Goal: Navigation & Orientation: Find specific page/section

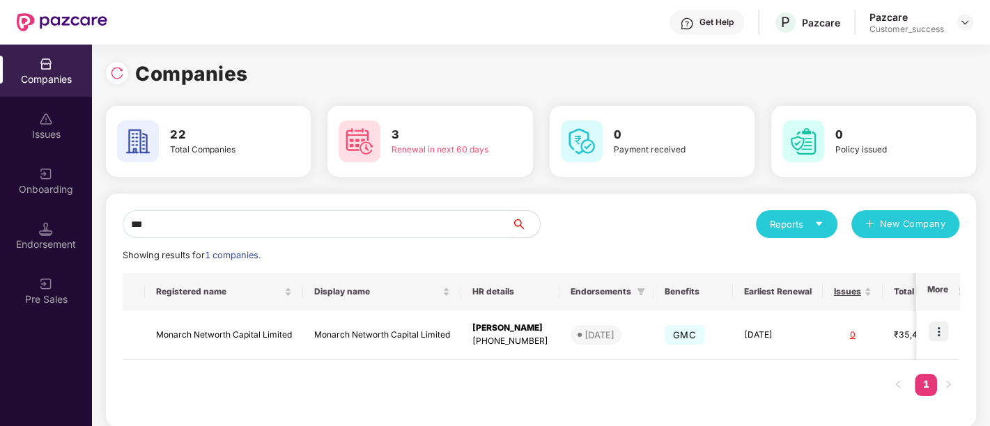
scroll to position [10, 0]
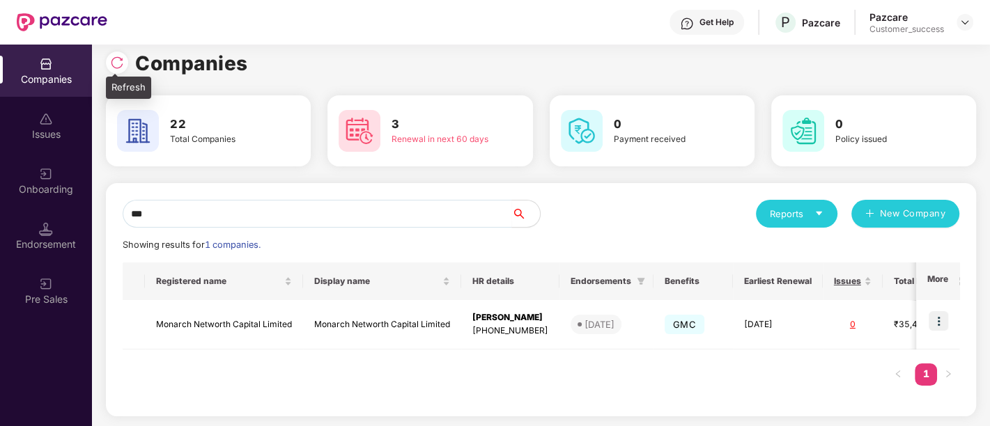
click at [125, 71] on div at bounding box center [120, 61] width 29 height 26
click at [120, 64] on img at bounding box center [117, 63] width 14 height 14
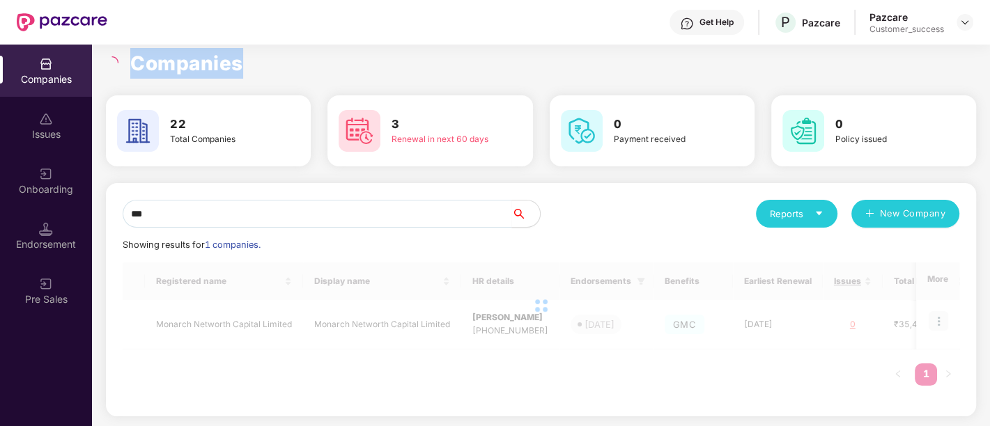
click at [120, 64] on div at bounding box center [114, 62] width 16 height 13
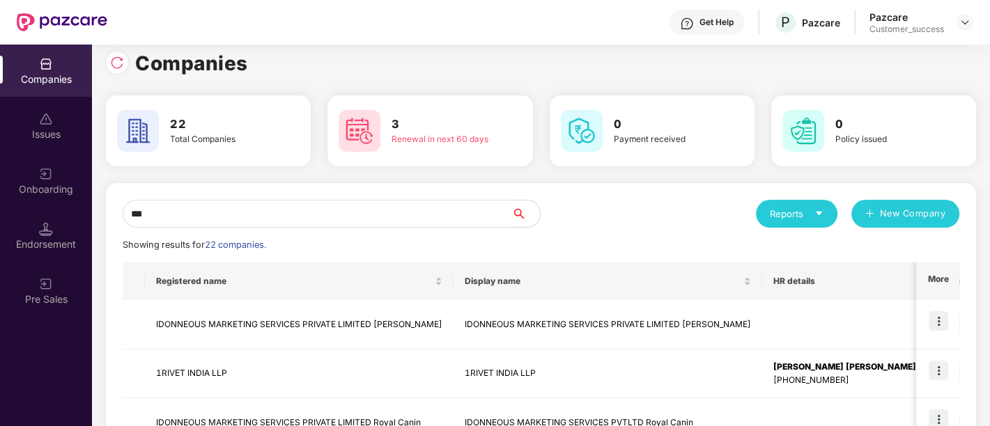
click at [473, 214] on input "***" at bounding box center [317, 214] width 389 height 28
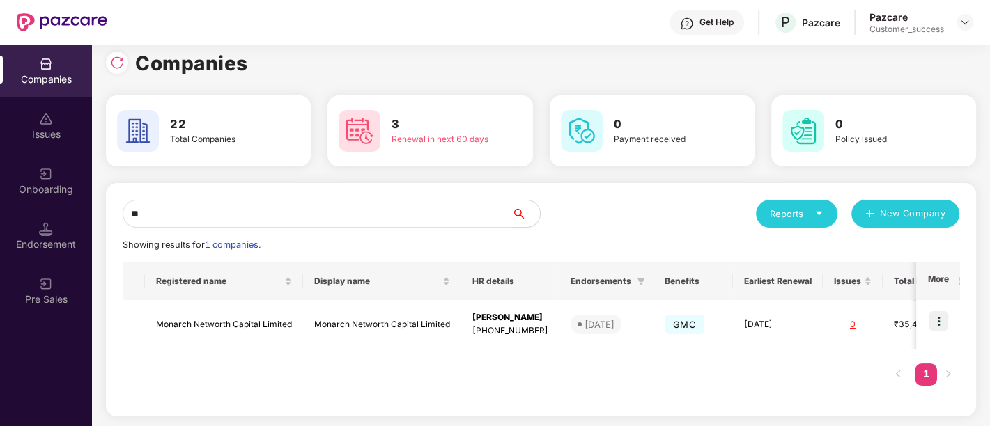
type input "*"
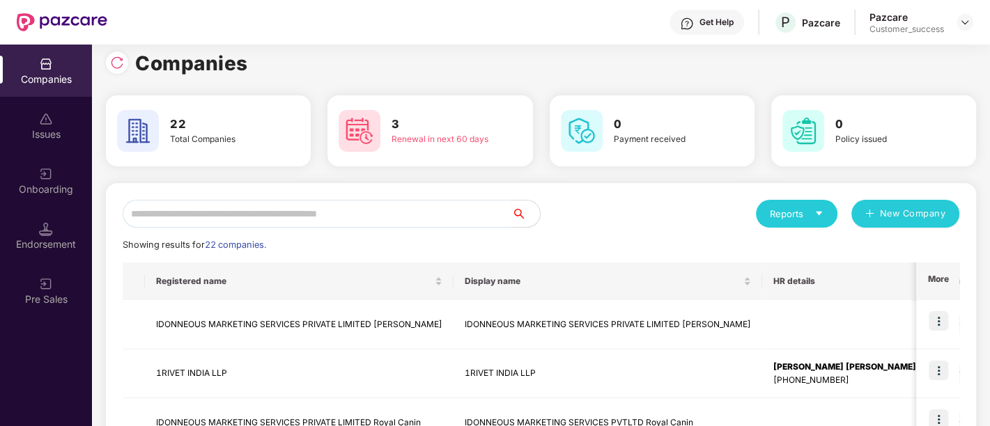
click at [595, 201] on div "Reports New Company" at bounding box center [750, 214] width 419 height 28
click at [384, 210] on input "text" at bounding box center [317, 214] width 389 height 28
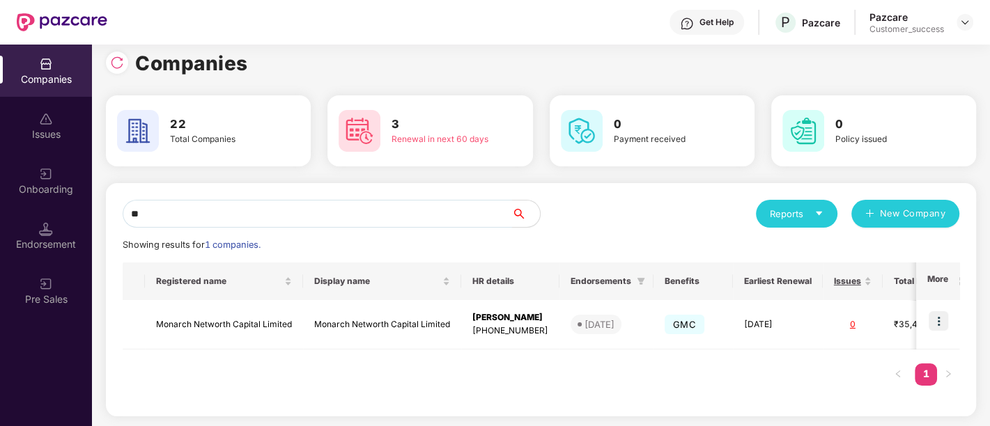
type input "*"
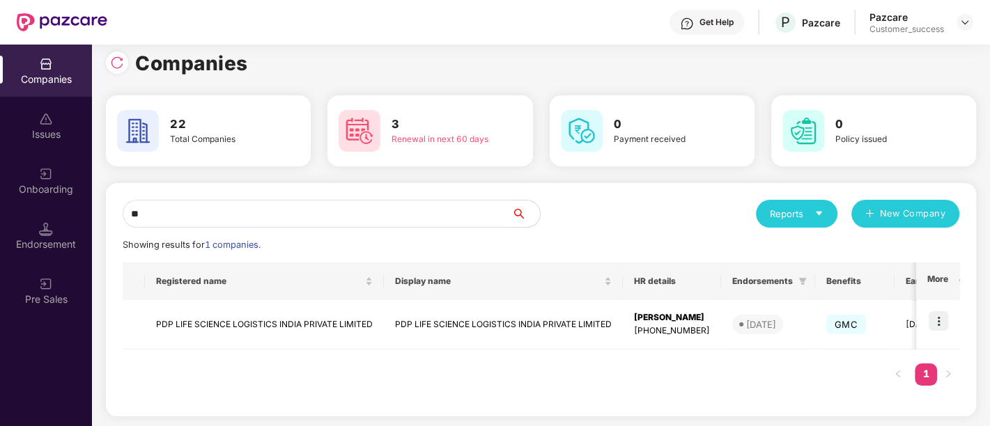
type input "*"
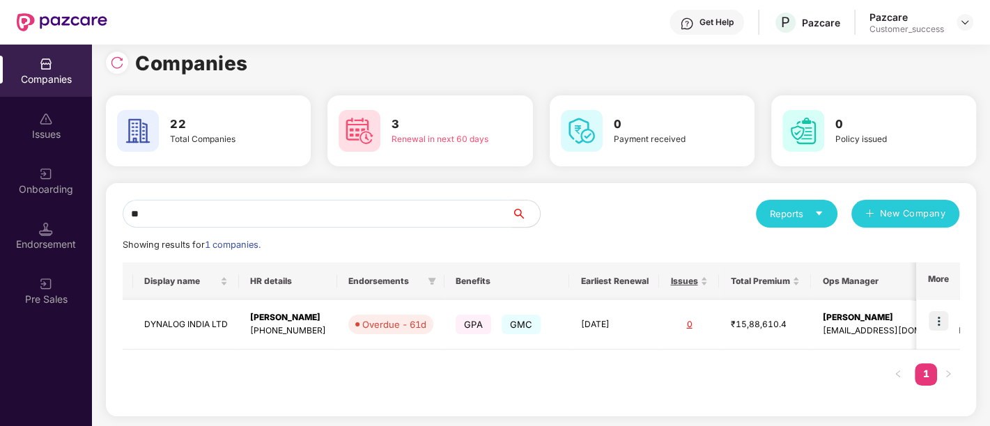
scroll to position [0, 0]
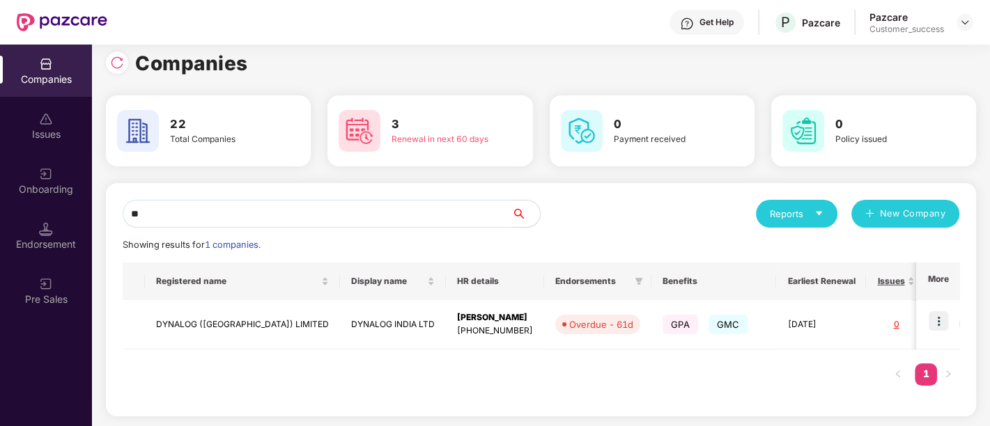
type input "*"
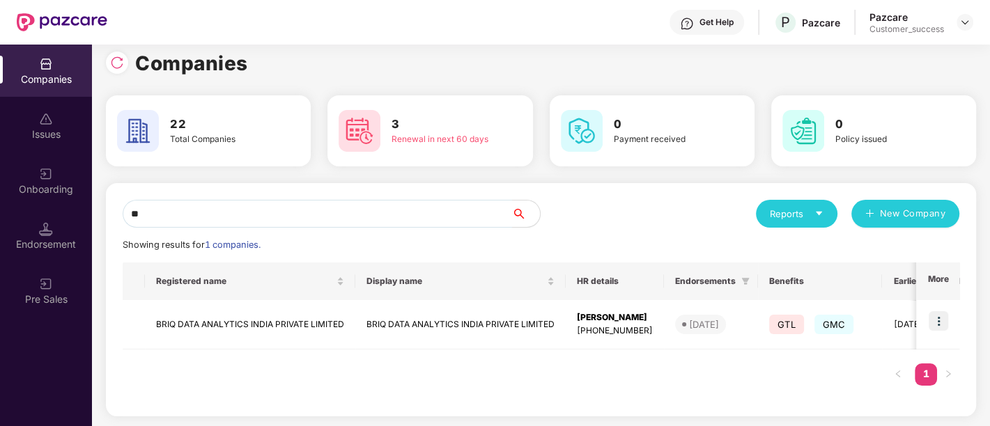
type input "*"
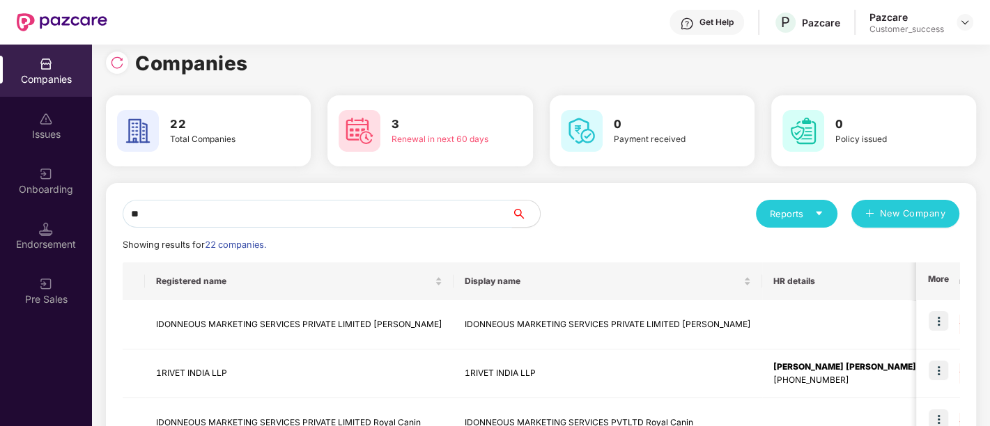
type input "*"
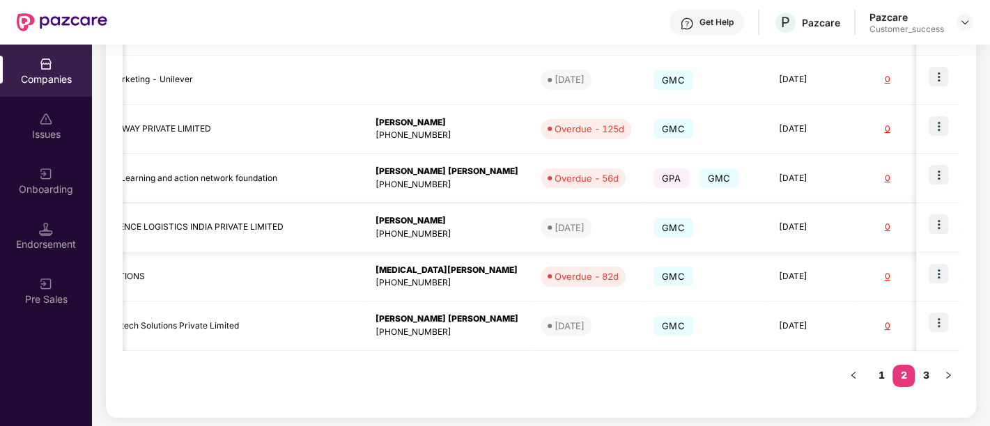
scroll to position [0, 559]
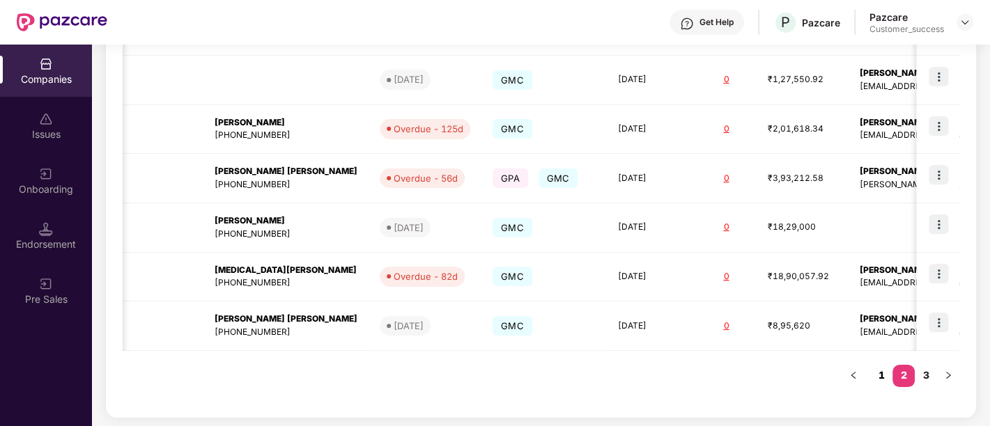
click at [885, 380] on link "1" at bounding box center [881, 375] width 22 height 21
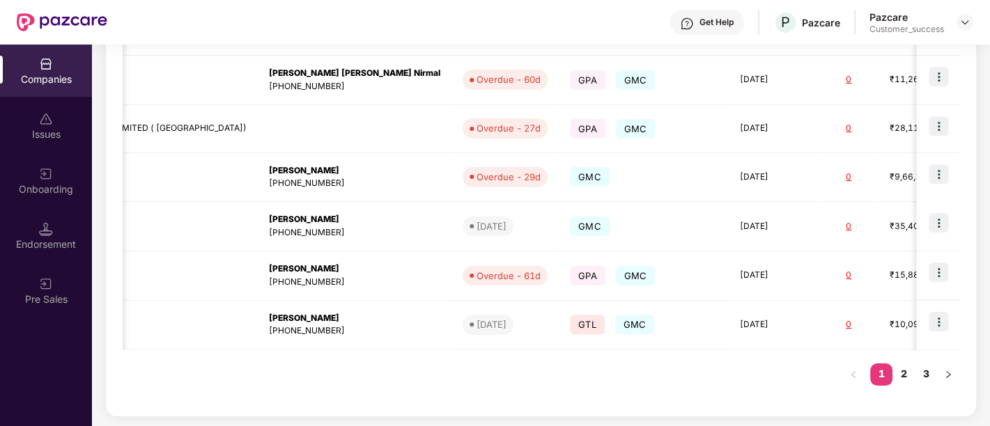
scroll to position [451, 0]
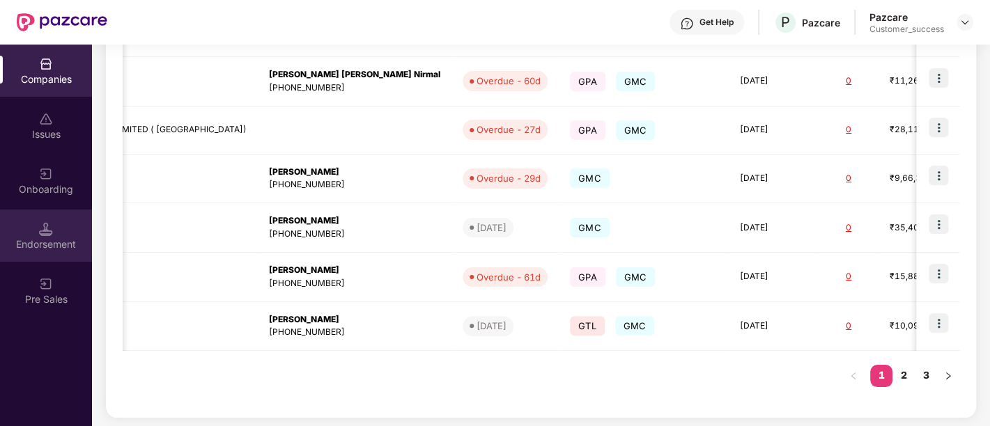
click at [38, 221] on div "Endorsement" at bounding box center [46, 236] width 92 height 52
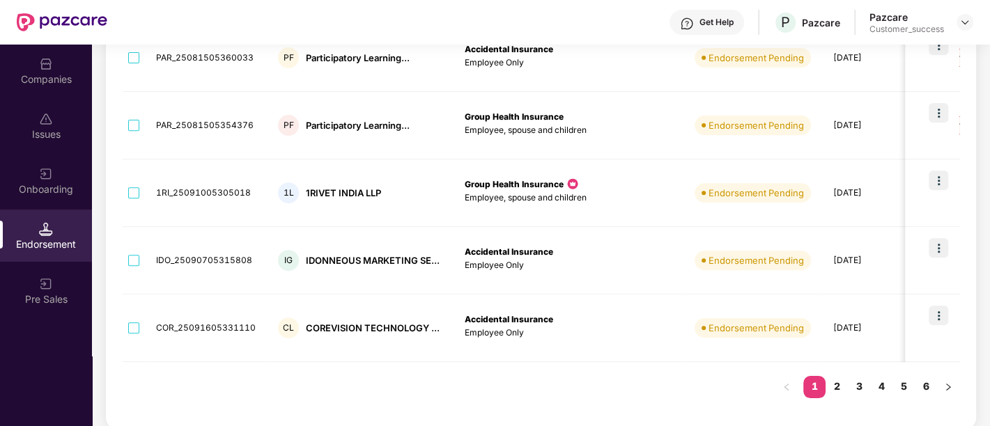
scroll to position [0, 0]
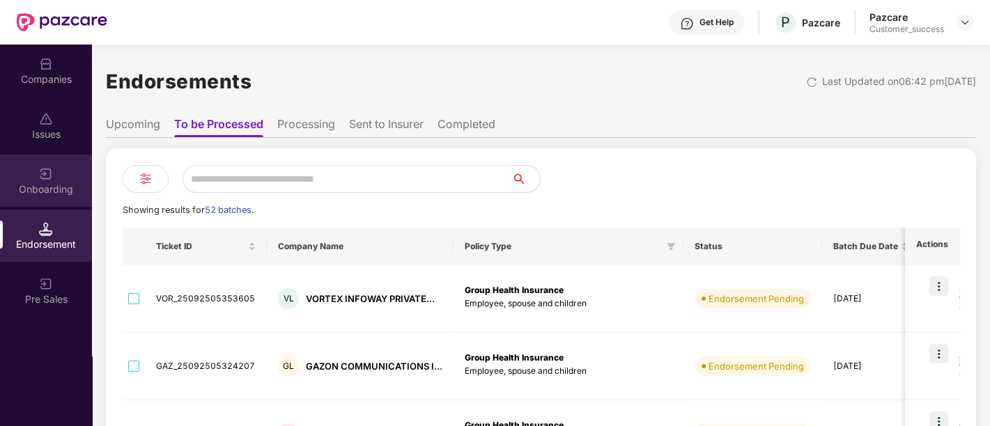
click at [45, 185] on div "Onboarding" at bounding box center [46, 189] width 92 height 14
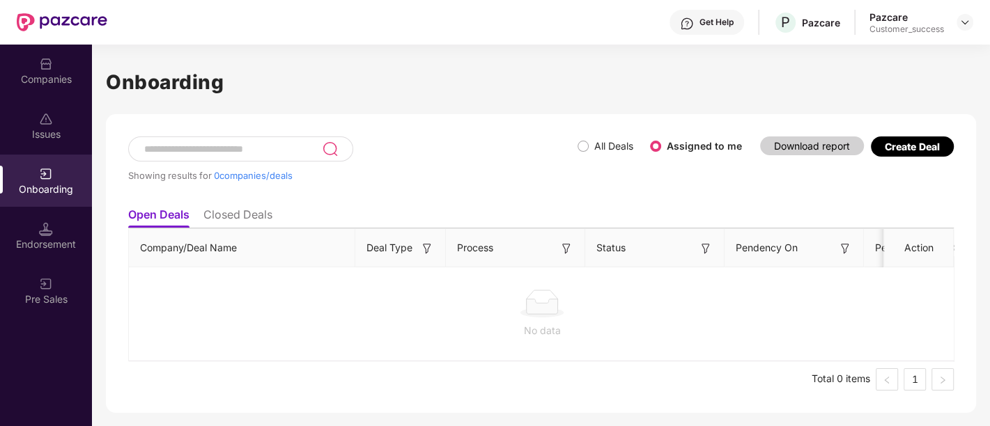
click at [244, 217] on li "Closed Deals" at bounding box center [237, 218] width 69 height 20
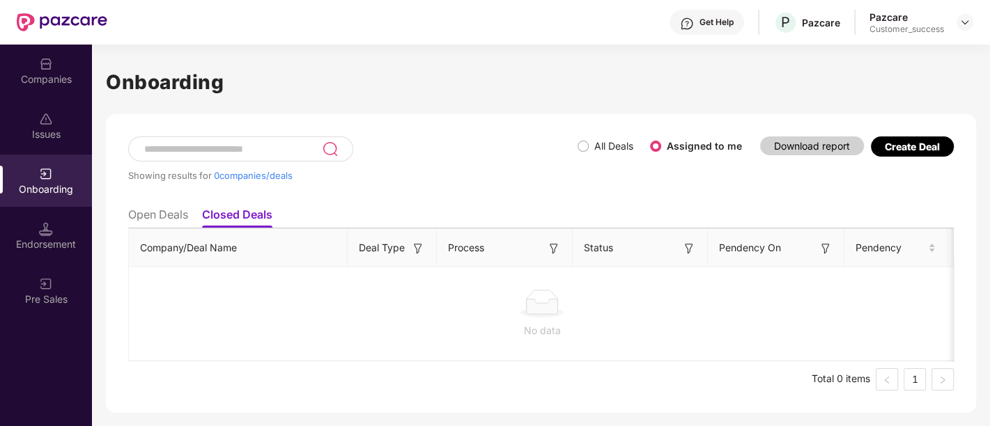
click at [170, 214] on li "Open Deals" at bounding box center [158, 218] width 60 height 20
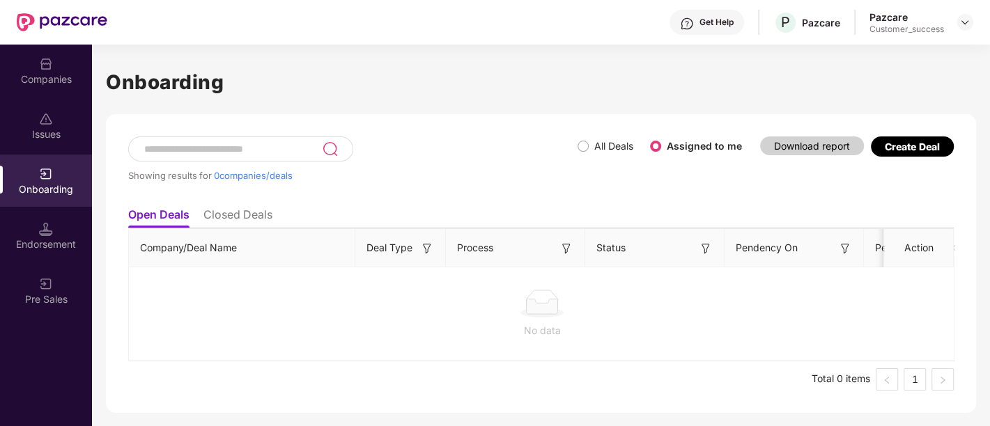
click at [597, 144] on label "All Deals" at bounding box center [613, 146] width 39 height 12
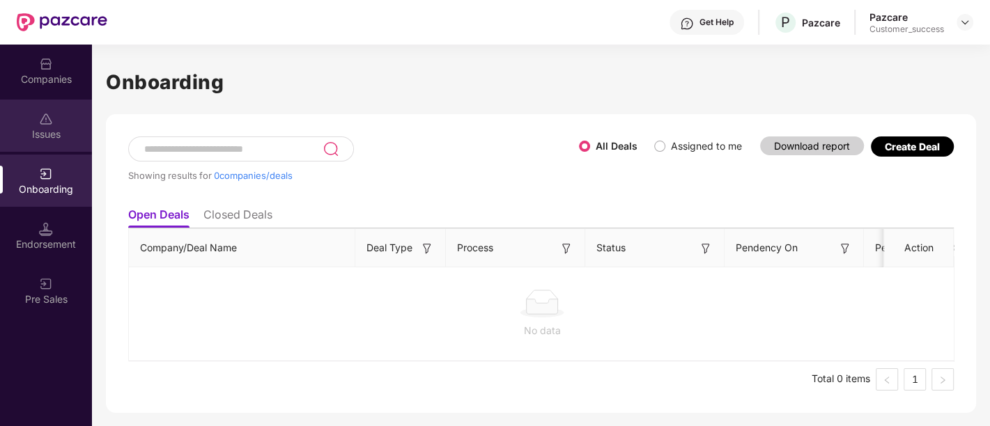
click at [59, 144] on div "Issues" at bounding box center [46, 126] width 92 height 52
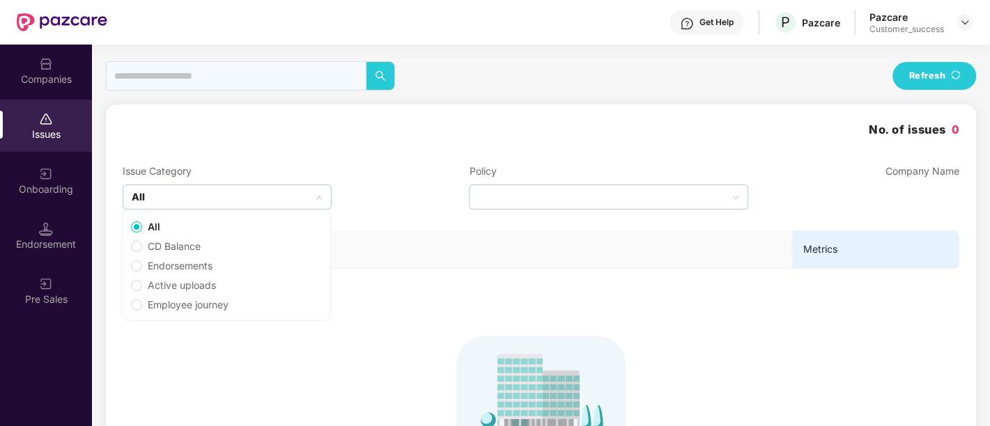
click at [238, 186] on div "All" at bounding box center [227, 197] width 209 height 25
click at [398, 193] on div "Issue Category All Policy Company Name" at bounding box center [541, 187] width 836 height 46
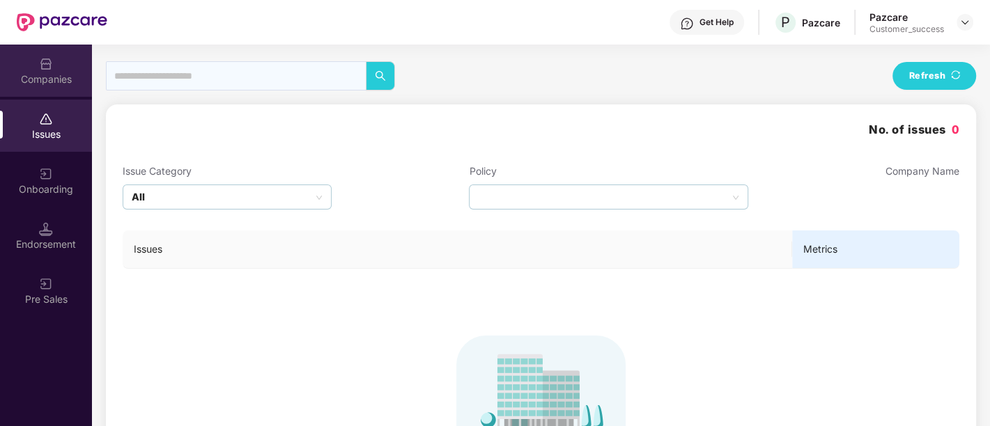
click at [41, 75] on div "Companies" at bounding box center [46, 79] width 92 height 14
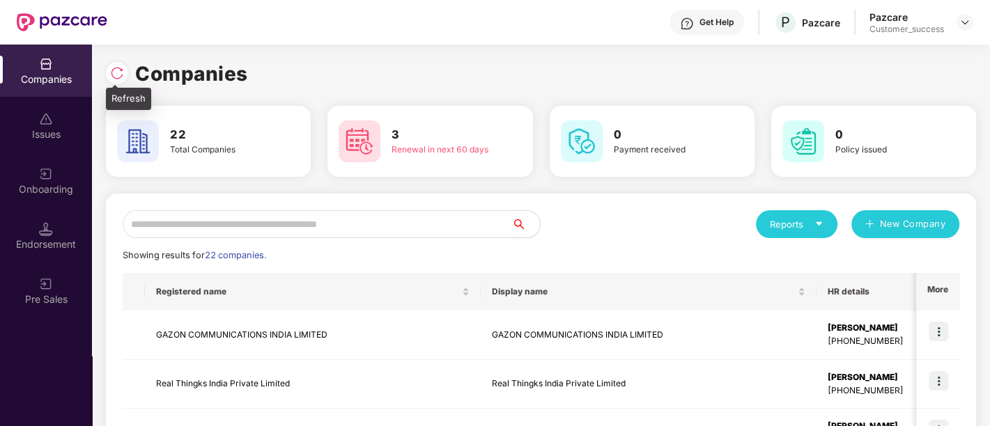
click at [124, 78] on div at bounding box center [117, 73] width 22 height 22
